Goal: Check status

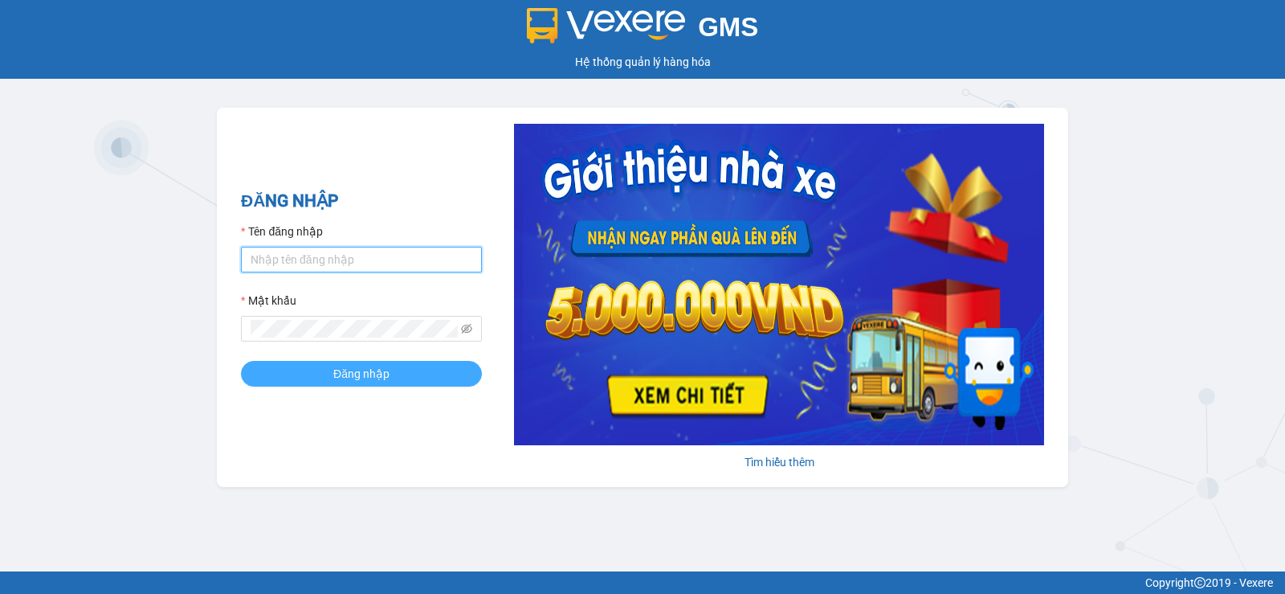
type input "tuanpr.tralanvien"
click at [334, 368] on button "Đăng nhập" at bounding box center [361, 374] width 241 height 26
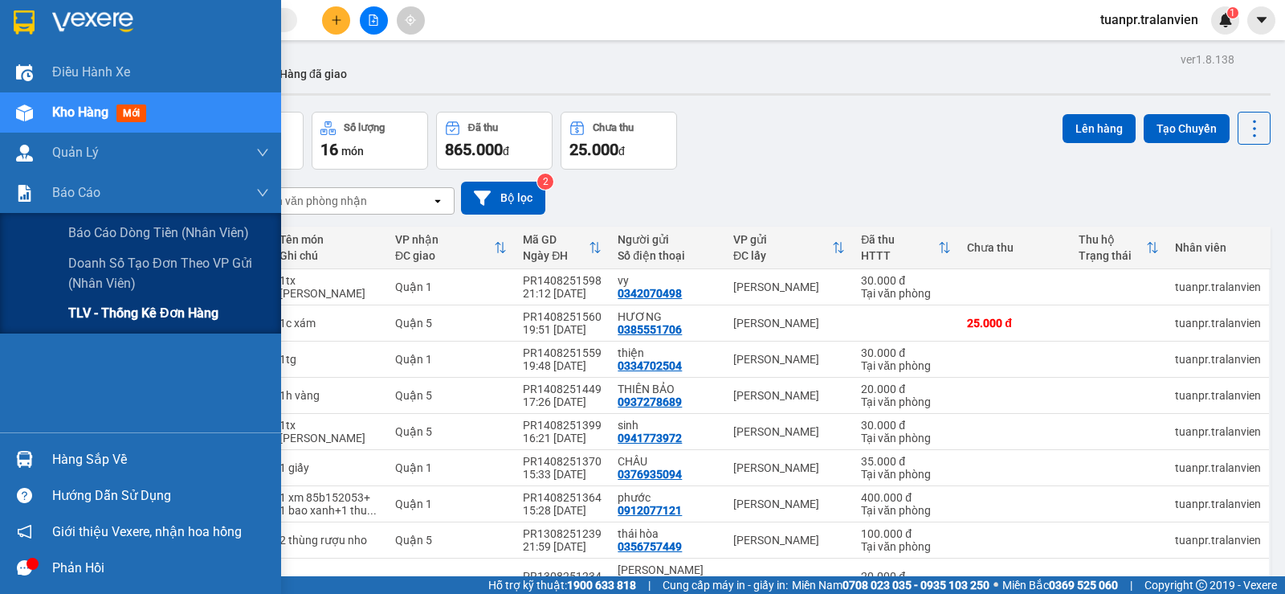
click at [96, 300] on div "TLV - Thống kê đơn hàng" at bounding box center [168, 313] width 201 height 40
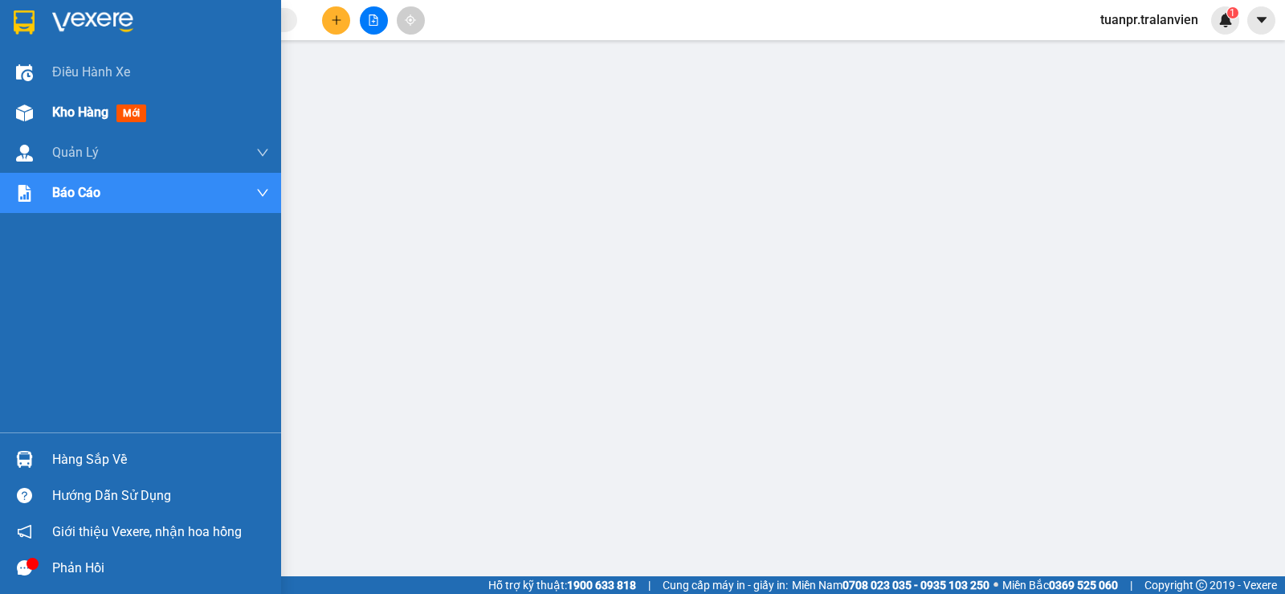
click at [71, 104] on span "Kho hàng" at bounding box center [80, 111] width 56 height 15
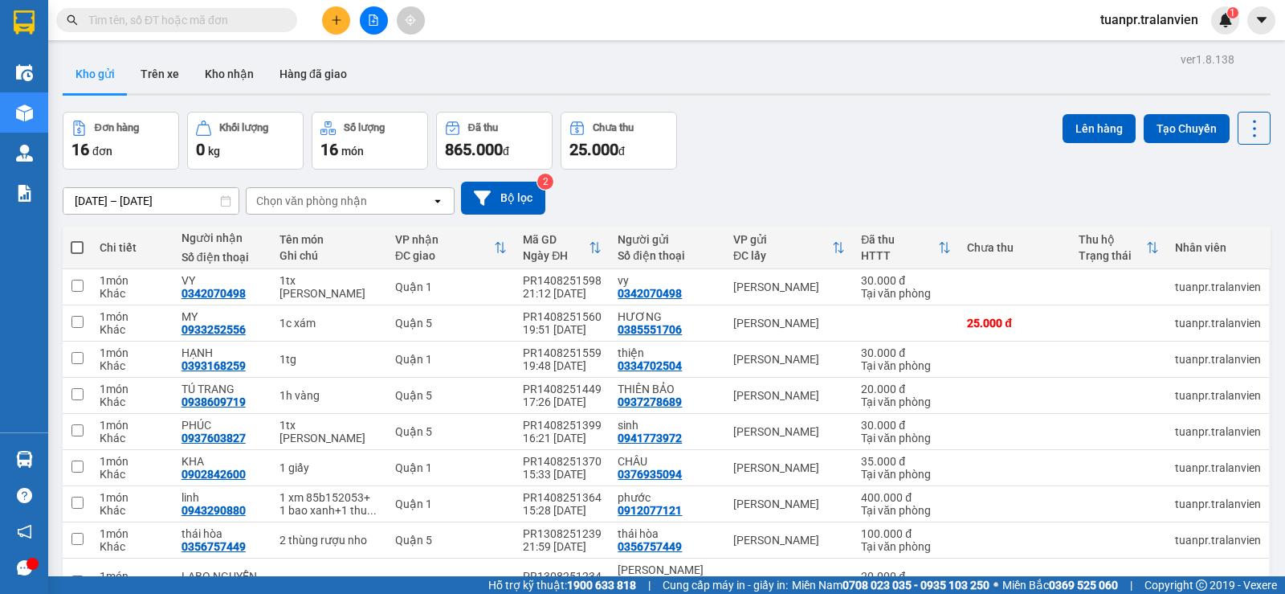
click at [159, 196] on input "[DATE] – [DATE]" at bounding box center [150, 201] width 175 height 26
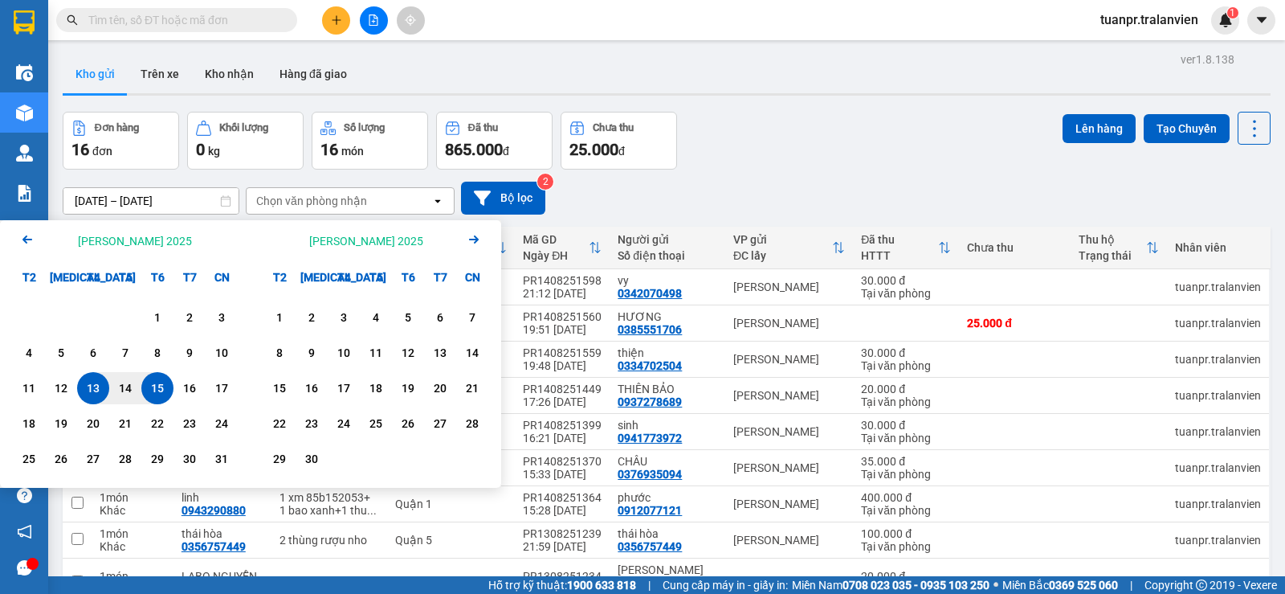
click at [151, 395] on div "15" at bounding box center [157, 387] width 22 height 19
click at [153, 395] on div "15" at bounding box center [157, 387] width 22 height 19
type input "[DATE] – [DATE]"
